Goal: Task Accomplishment & Management: Manage account settings

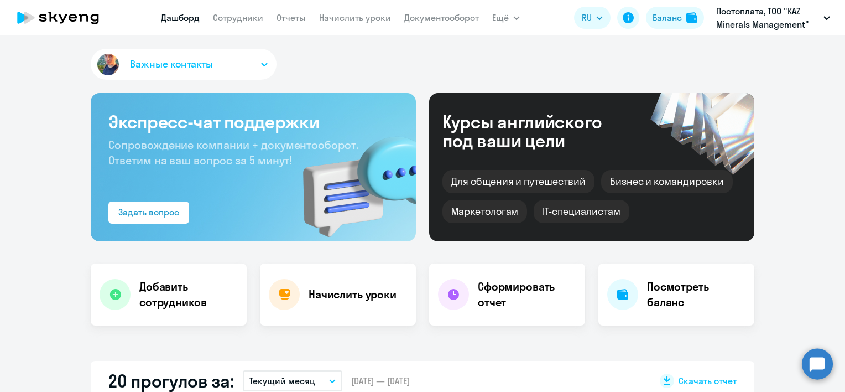
drag, startPoint x: 290, startPoint y: 20, endPoint x: 292, endPoint y: 31, distance: 11.2
click at [290, 19] on link "Отчеты" at bounding box center [291, 17] width 29 height 11
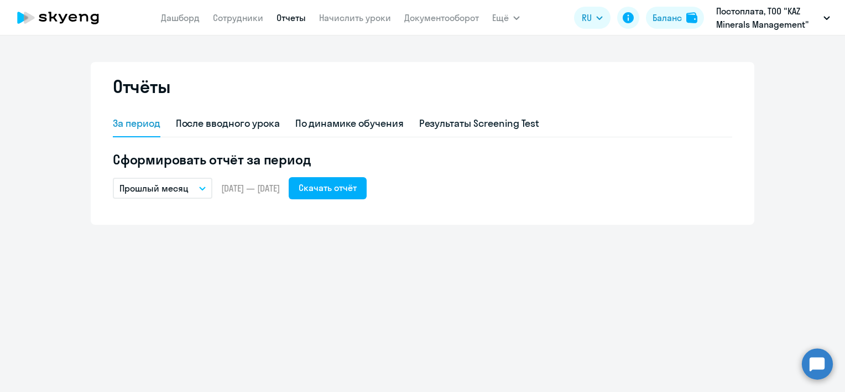
click at [159, 188] on p "Прошлый месяц" at bounding box center [154, 187] width 69 height 13
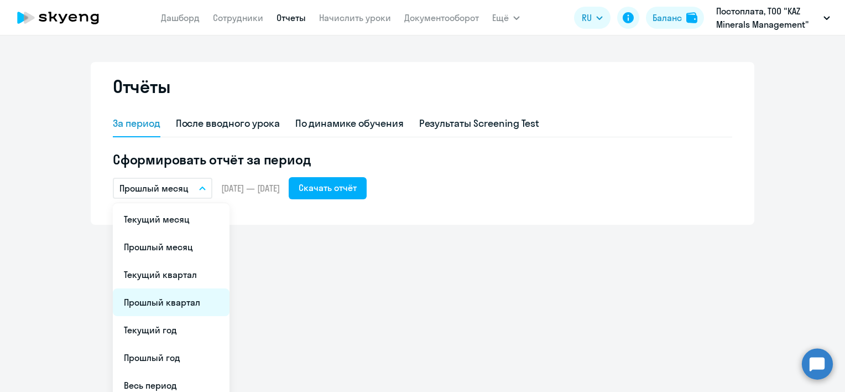
click at [154, 302] on li "Прошлый квартал" at bounding box center [171, 302] width 117 height 28
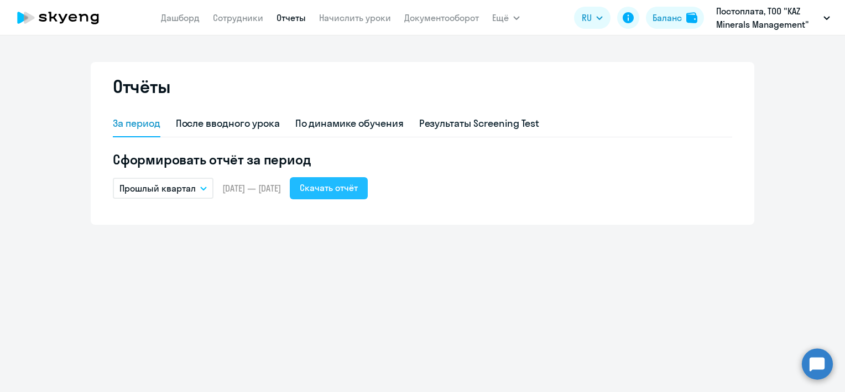
click at [358, 191] on div "Скачать отчёт" at bounding box center [329, 187] width 58 height 13
click at [235, 14] on link "Сотрудники" at bounding box center [238, 17] width 50 height 11
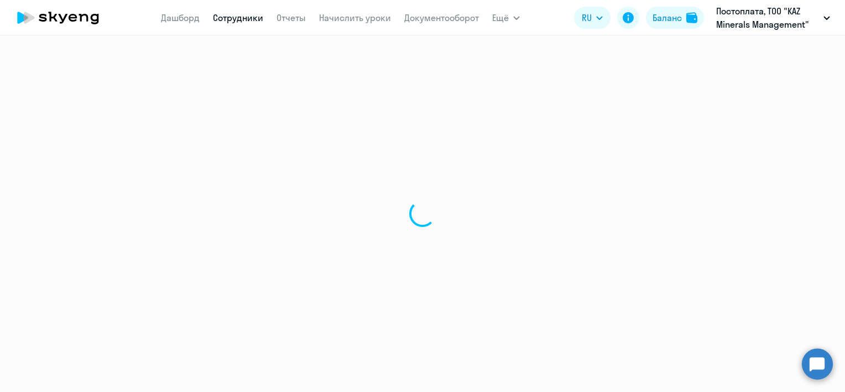
select select "30"
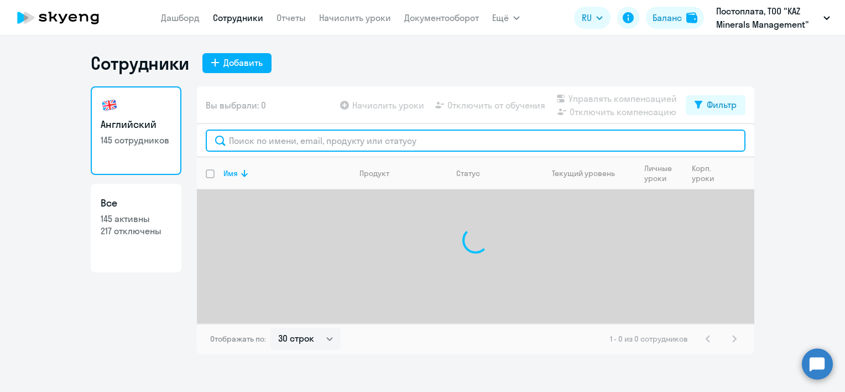
click at [261, 143] on input "text" at bounding box center [476, 140] width 540 height 22
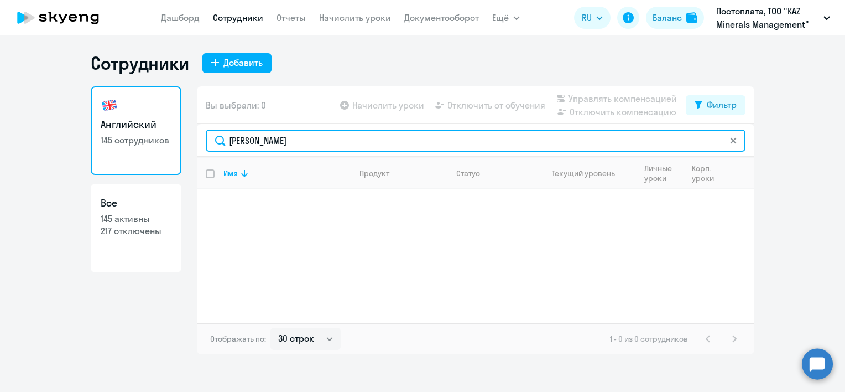
drag, startPoint x: 283, startPoint y: 142, endPoint x: 199, endPoint y: 141, distance: 84.1
click at [204, 141] on div "[PERSON_NAME]" at bounding box center [476, 140] width 558 height 33
drag, startPoint x: 293, startPoint y: 146, endPoint x: 174, endPoint y: 148, distance: 119.0
click at [166, 149] on div "Английский 145 сотрудников Все 145 активны 217 отключены Вы выбрали: 0 Начислит…" at bounding box center [423, 220] width 664 height 268
type input "касымж"
